Goal: Task Accomplishment & Management: Manage account settings

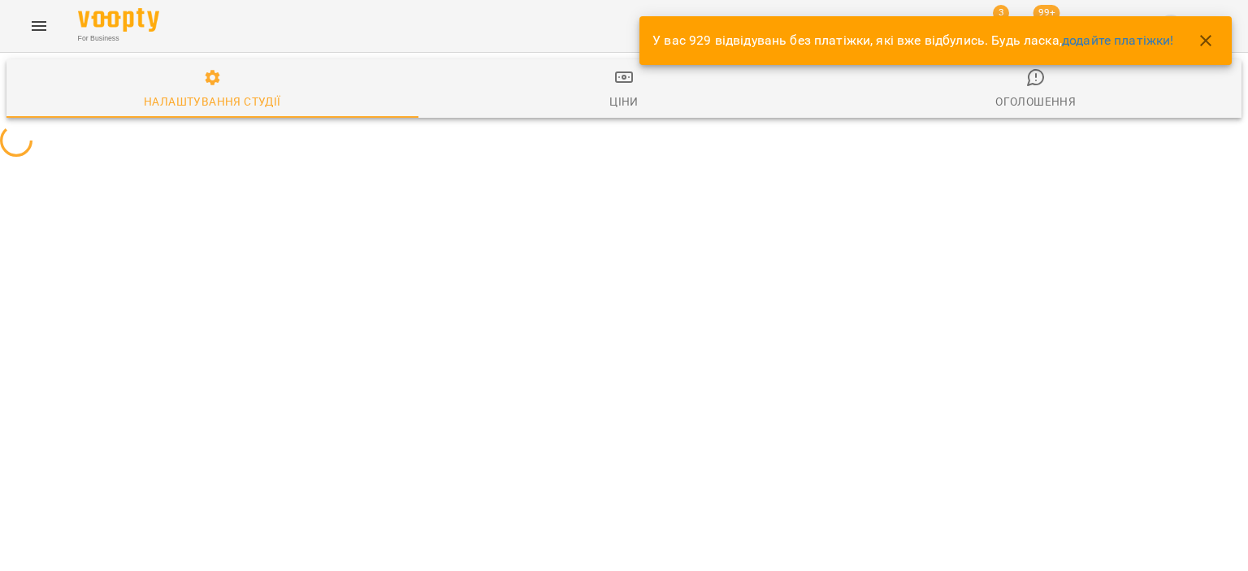
select select "**"
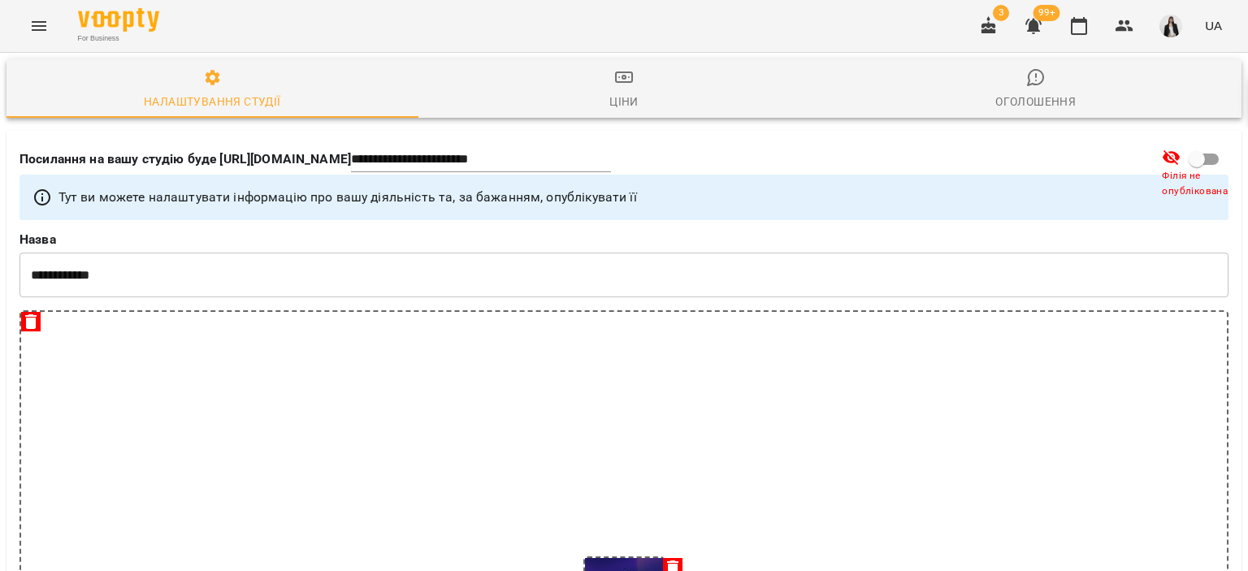
click at [44, 45] on div "For Business 3 99+ UA" at bounding box center [624, 26] width 1248 height 52
click at [49, 33] on button "Menu" at bounding box center [38, 25] width 39 height 39
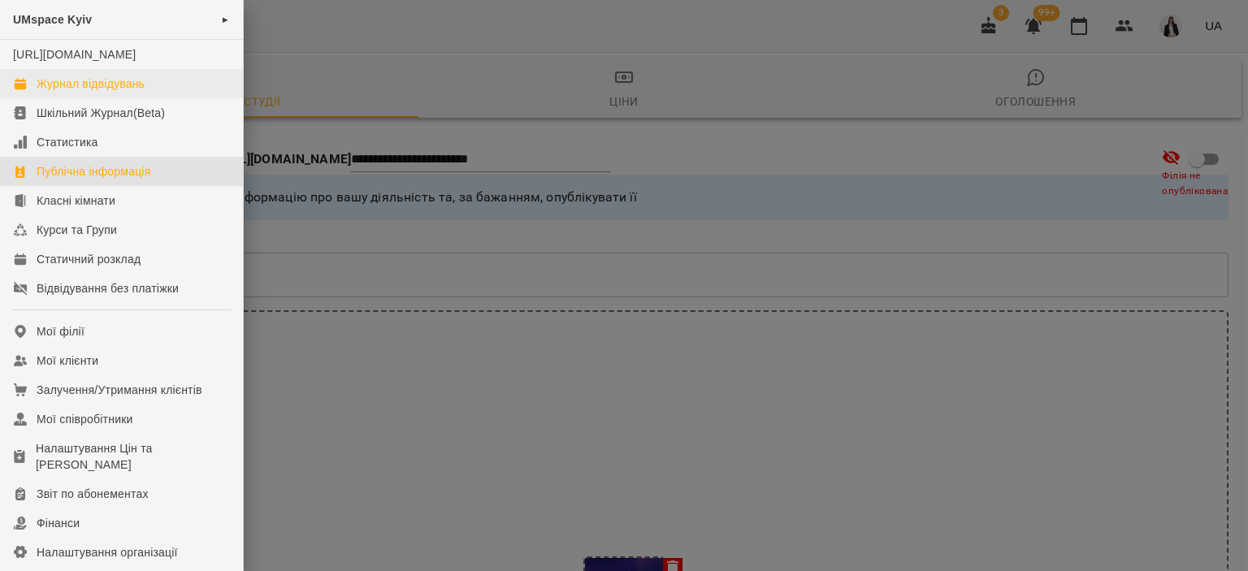
click at [149, 97] on link "Журнал відвідувань" at bounding box center [121, 83] width 243 height 29
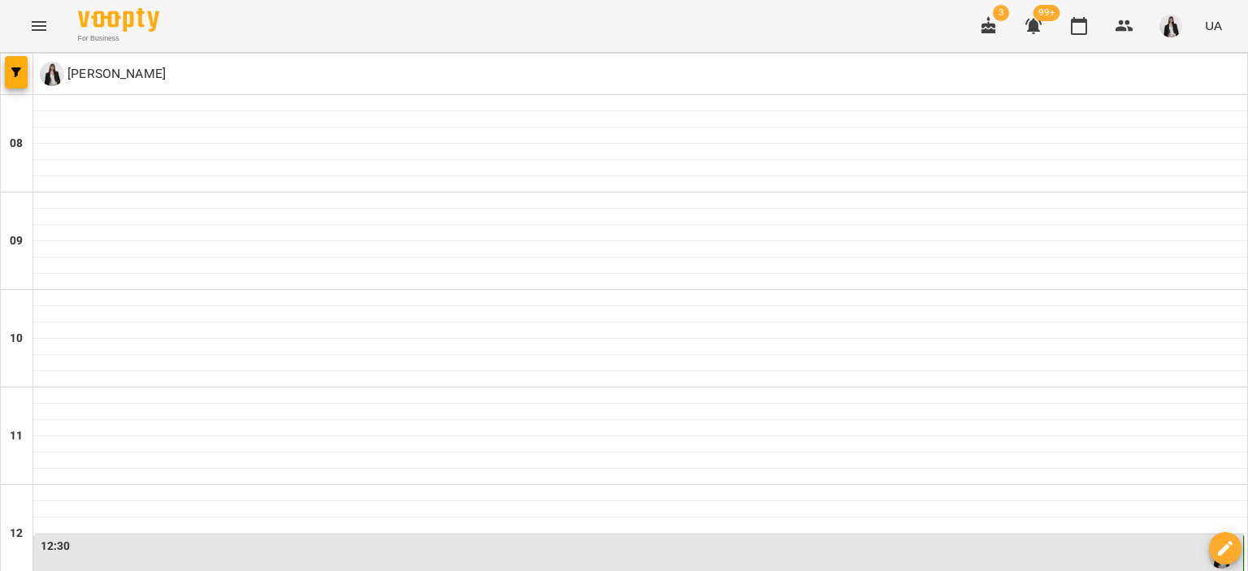
scroll to position [441, 0]
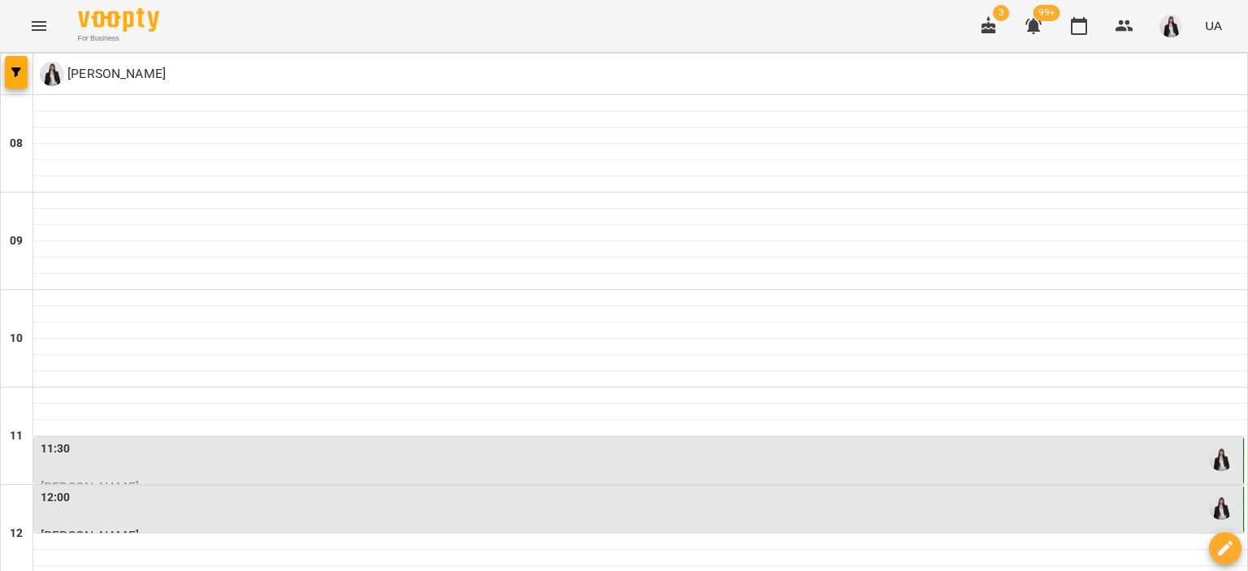
scroll to position [249, 0]
click at [314, 440] on div "11:30" at bounding box center [640, 458] width 1199 height 37
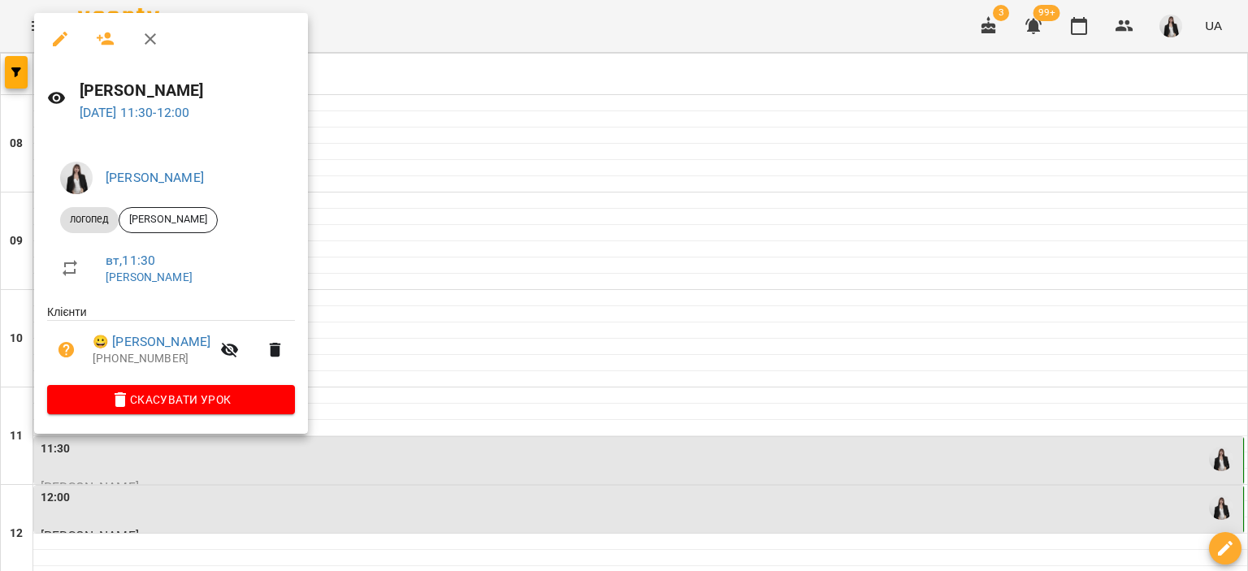
click at [536, 250] on div at bounding box center [624, 285] width 1248 height 571
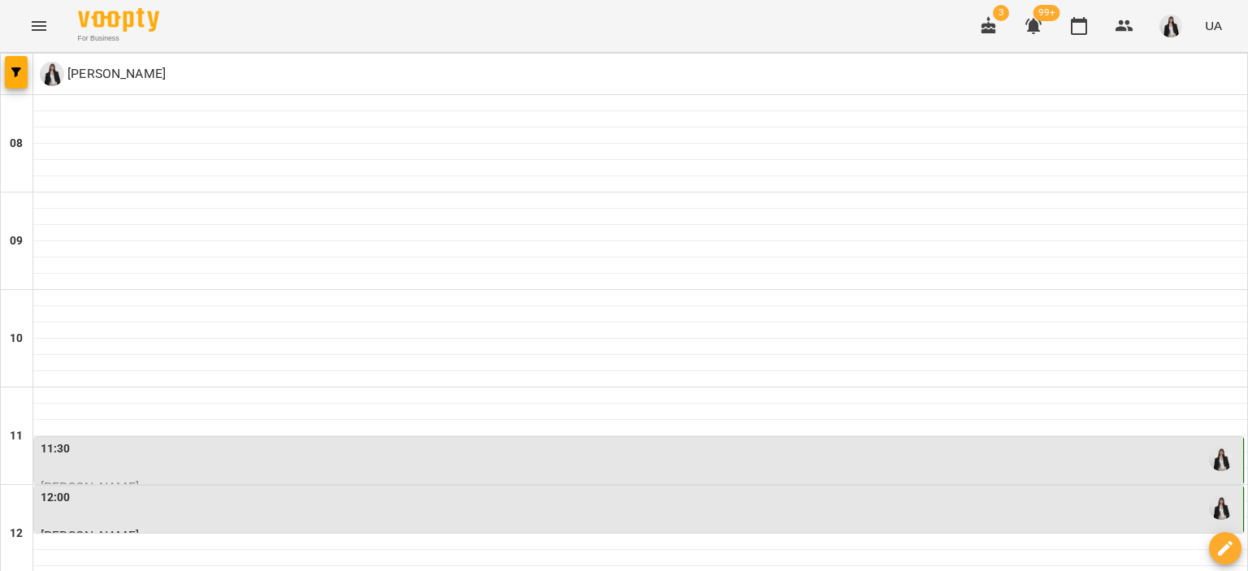
click at [529, 489] on div "12:00" at bounding box center [640, 507] width 1199 height 37
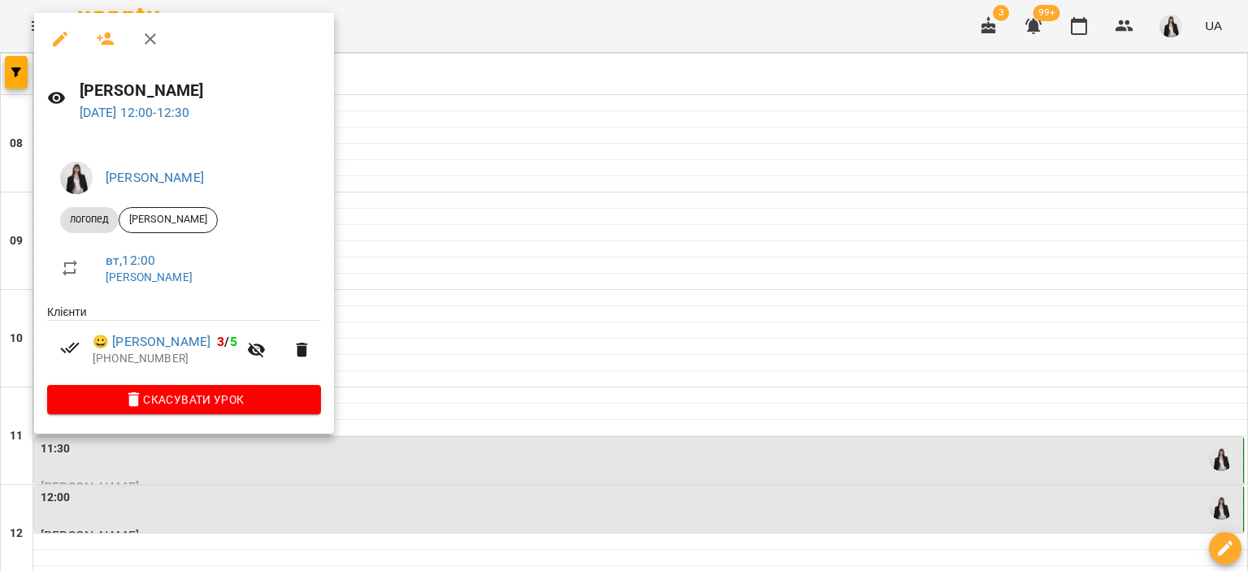
click at [549, 348] on div at bounding box center [624, 285] width 1248 height 571
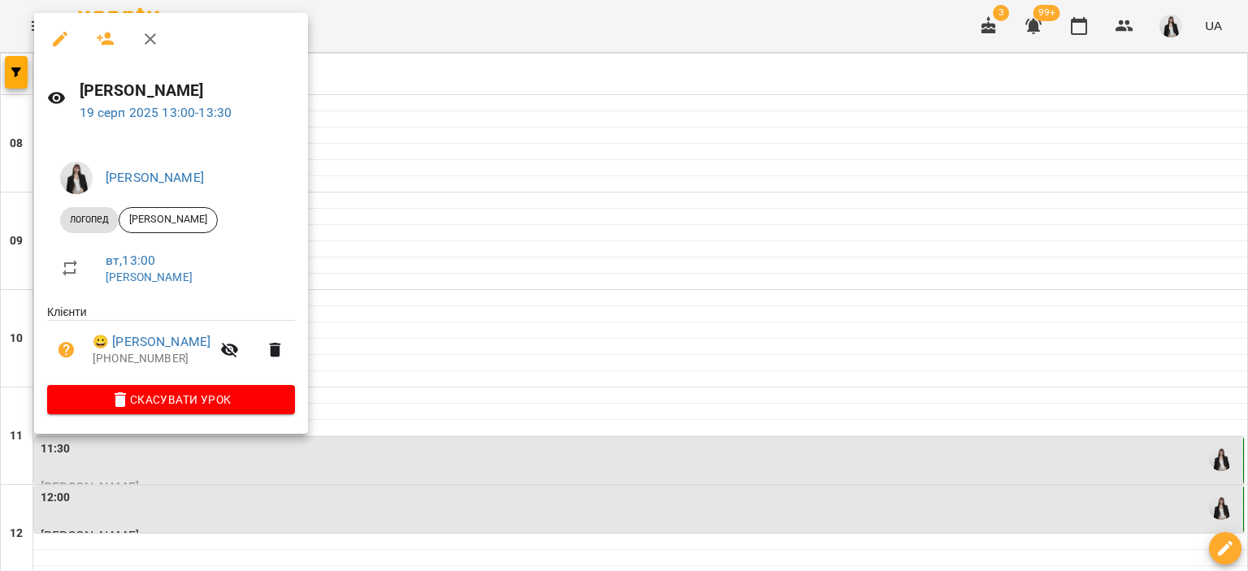
click at [604, 352] on div at bounding box center [624, 285] width 1248 height 571
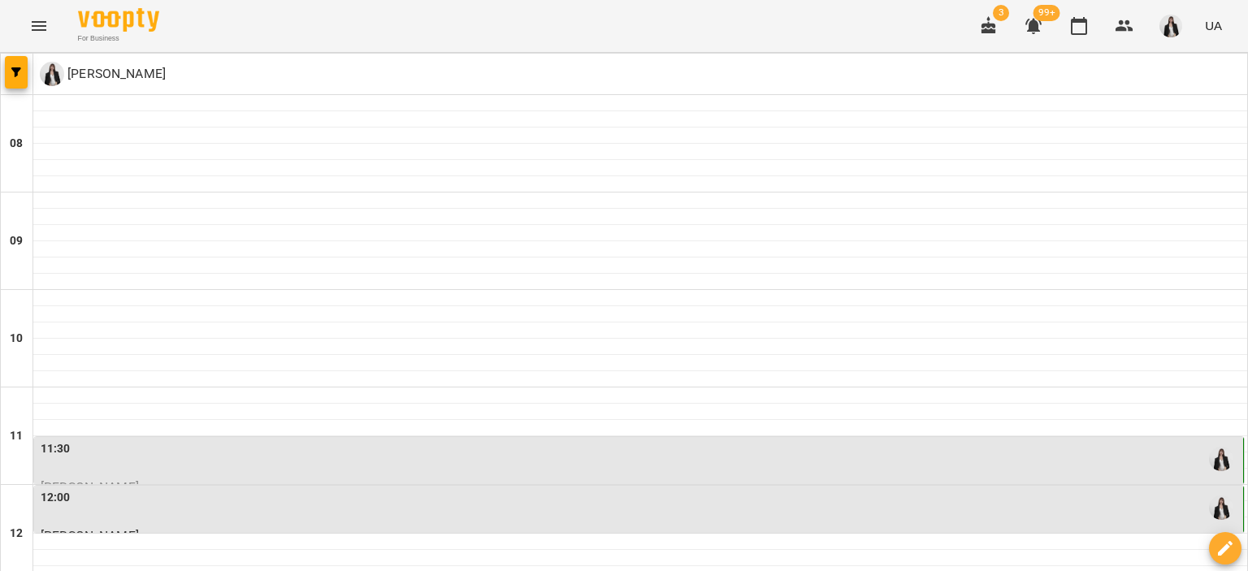
scroll to position [0, 0]
click at [16, 71] on icon "button" at bounding box center [16, 72] width 10 height 10
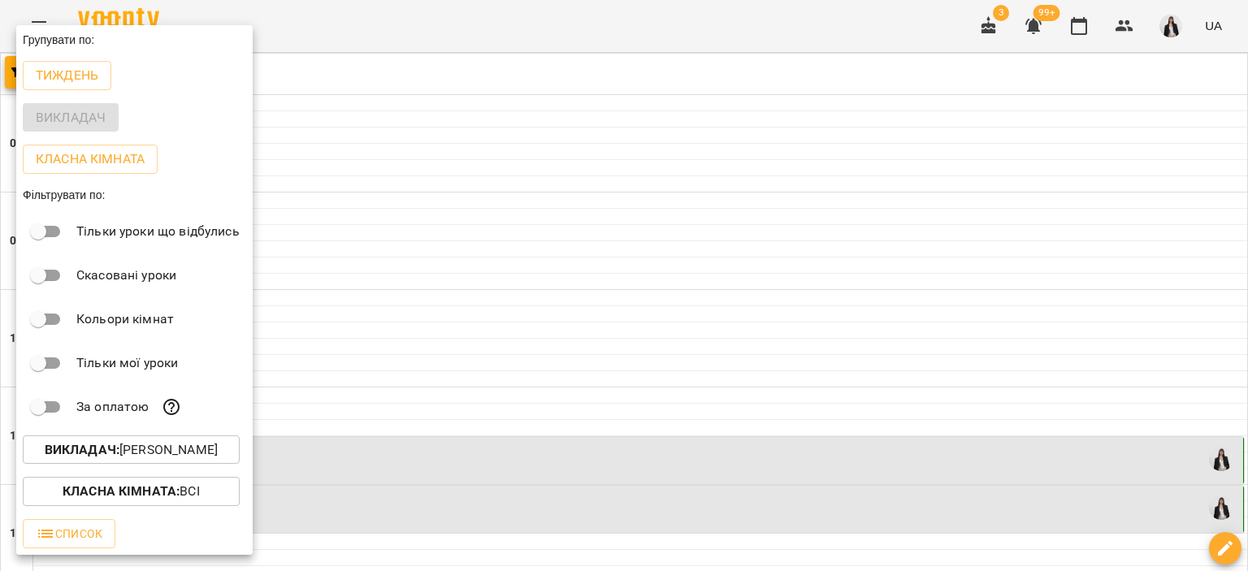
click at [418, 266] on div at bounding box center [624, 285] width 1248 height 571
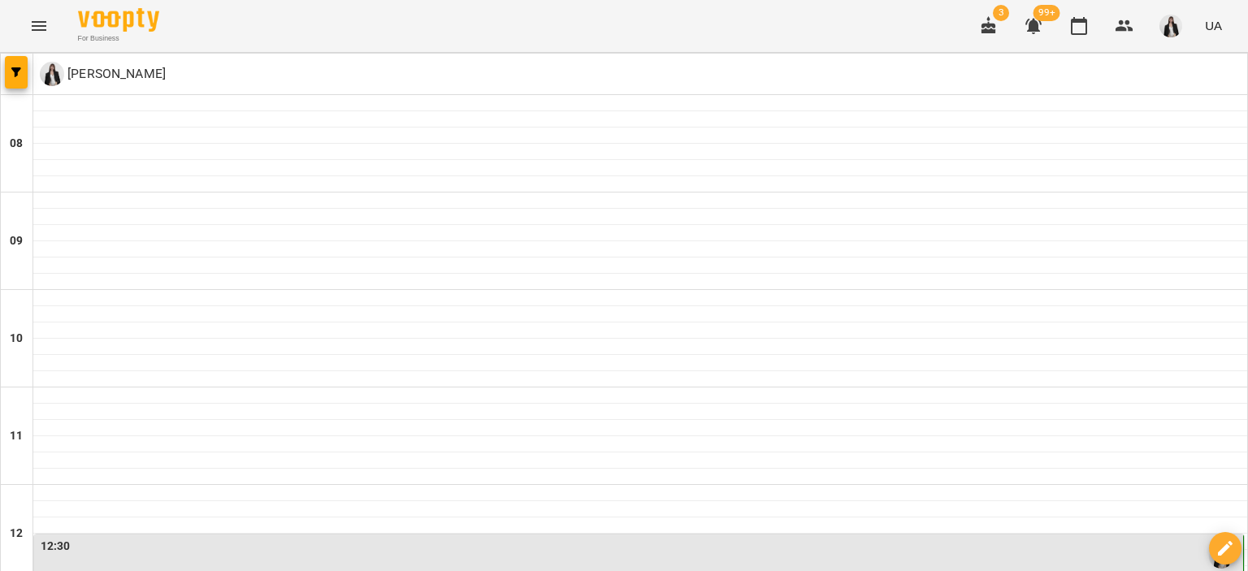
scroll to position [898, 0]
click at [38, 26] on icon "Menu" at bounding box center [39, 26] width 15 height 10
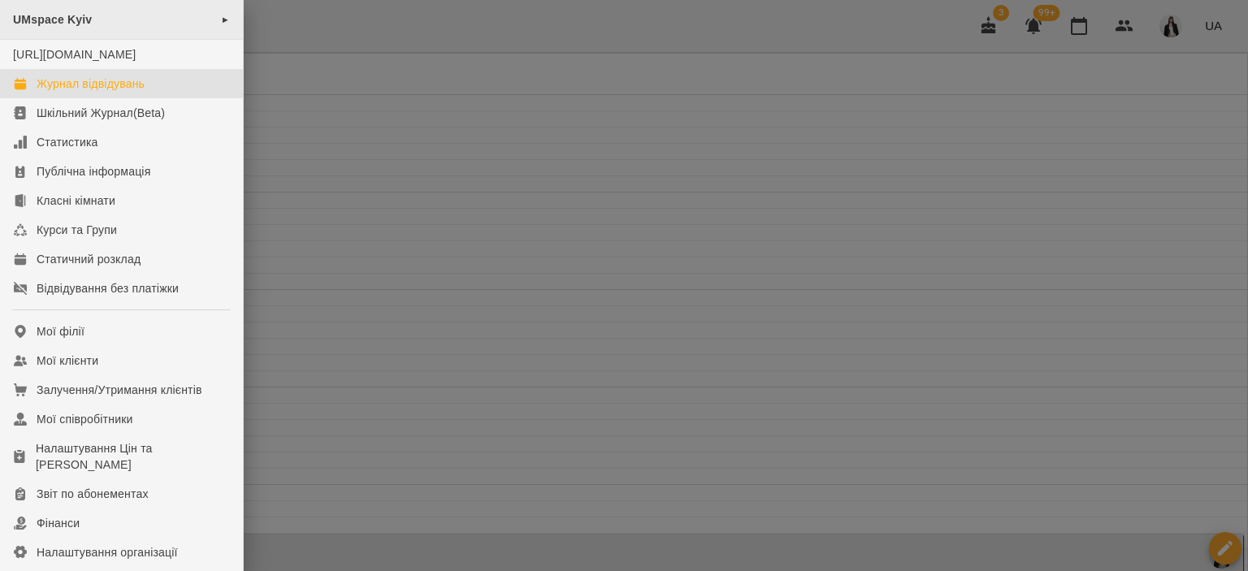
click at [198, 19] on div "UMspace Kyiv ►" at bounding box center [121, 20] width 243 height 40
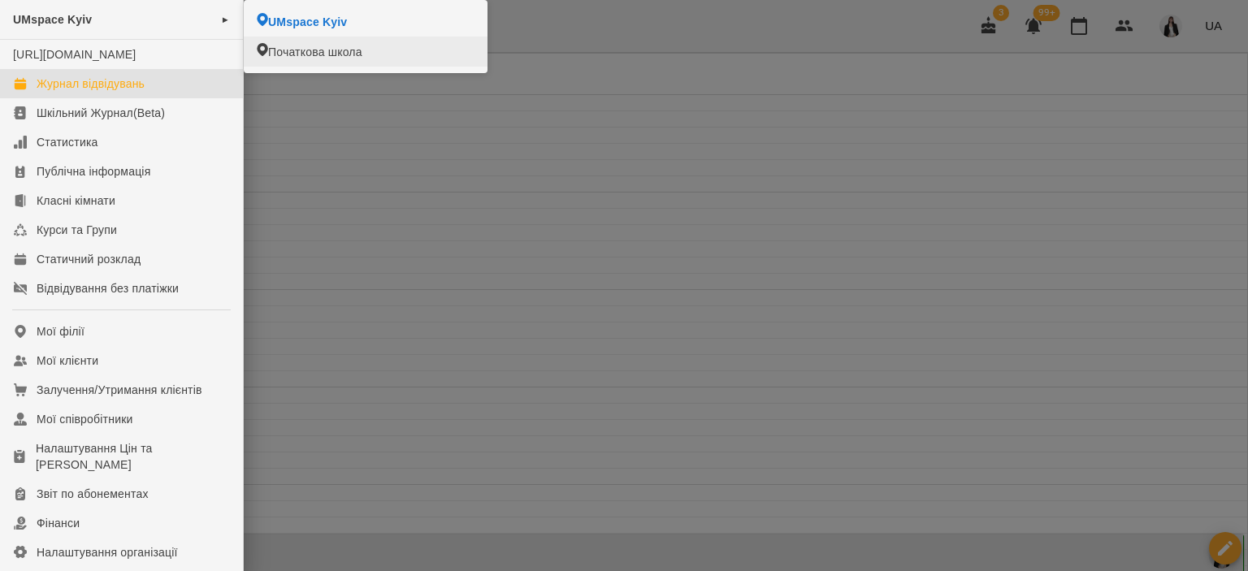
click at [297, 52] on span "Початкова школа" at bounding box center [315, 52] width 94 height 16
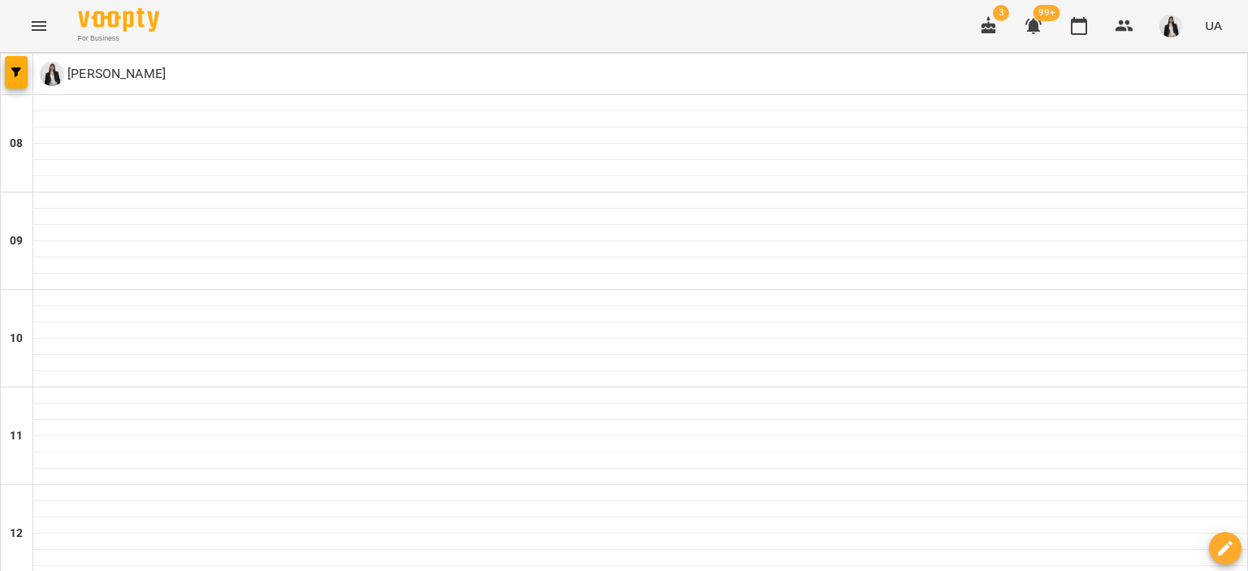
scroll to position [733, 0]
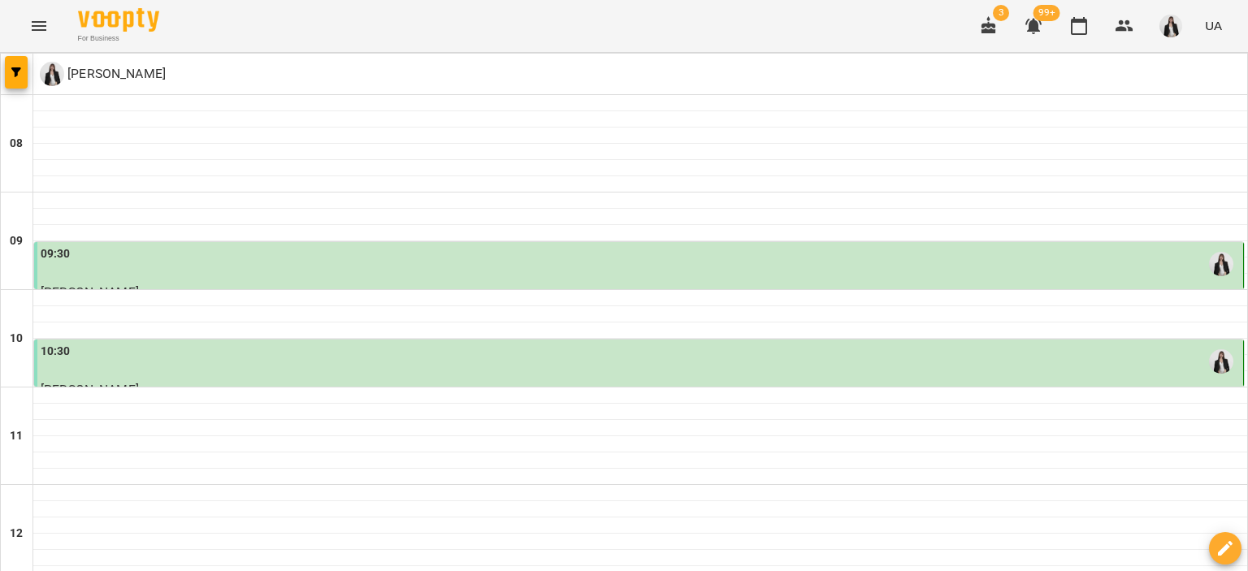
scroll to position [0, 0]
click at [29, 27] on icon "Menu" at bounding box center [38, 25] width 19 height 19
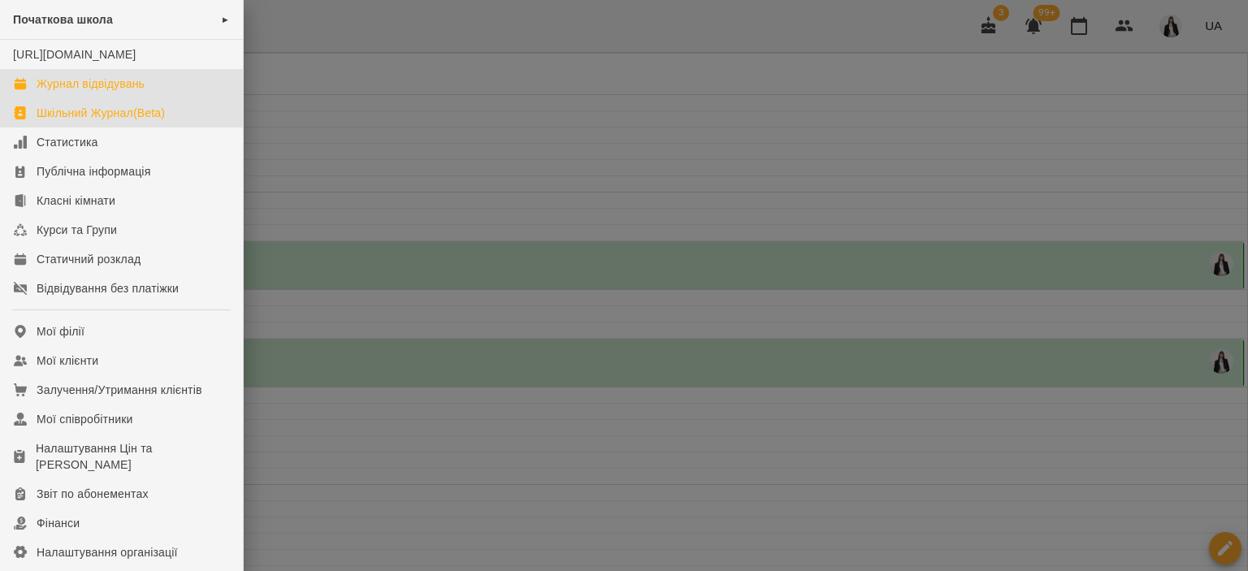
click at [71, 121] on div "Шкільний Журнал(Beta)" at bounding box center [101, 113] width 128 height 16
